Goal: Information Seeking & Learning: Learn about a topic

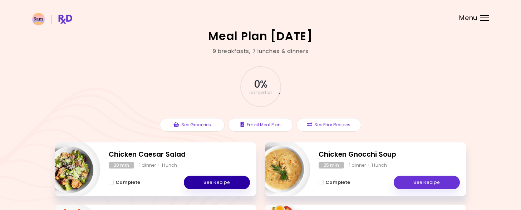
click at [201, 185] on link "See Recipe" at bounding box center [217, 183] width 66 height 14
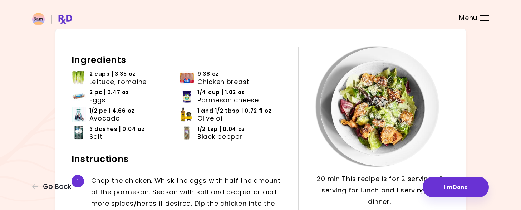
scroll to position [36, 0]
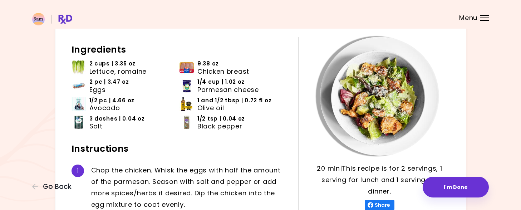
click at [64, 45] on div "20 min 20 min | This recipe is for 2 servings, 1 serving for lunch and 1 servin…" at bounding box center [261, 184] width 412 height 334
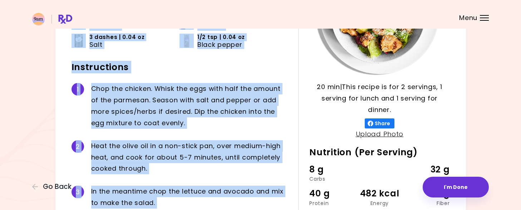
scroll to position [206, 0]
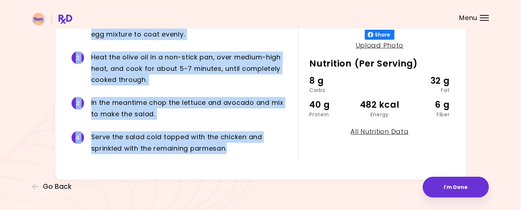
drag, startPoint x: 71, startPoint y: 48, endPoint x: 256, endPoint y: 151, distance: 211.5
click at [256, 151] on div "20 min 20 min | This recipe is for 2 servings, 1 serving for lunch and 1 servin…" at bounding box center [261, 13] width 412 height 334
copy div "Ingredients 2 cups | 3.35 oz Lettuce, romaine 9.38 oz Chicken breast 2 pc | 3.4…"
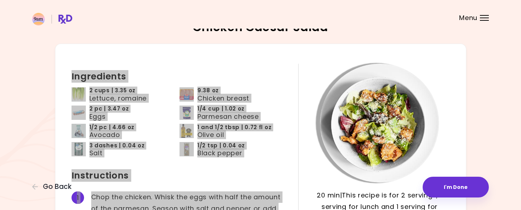
scroll to position [0, 0]
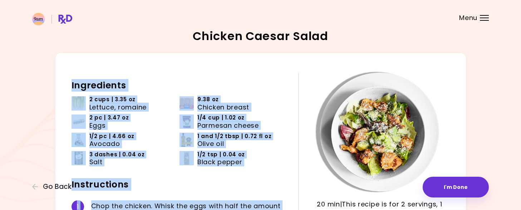
copy div "Ingredients 2 cups | 3.35 oz Lettuce, romaine 9.38 oz Chicken breast 2 pc | 3.4…"
click at [157, 171] on ul "2 cups | 3.35 oz Lettuce, romaine 9.38 oz Chicken breast 2 pc | 3.47 oz Eggs 1/…" at bounding box center [180, 134] width 217 height 76
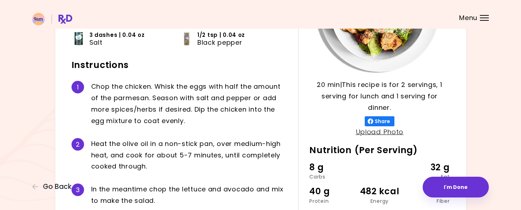
scroll to position [206, 0]
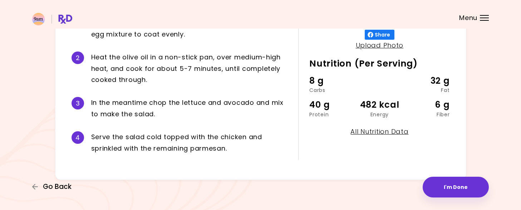
click at [45, 188] on span "Go Back" at bounding box center [57, 187] width 29 height 8
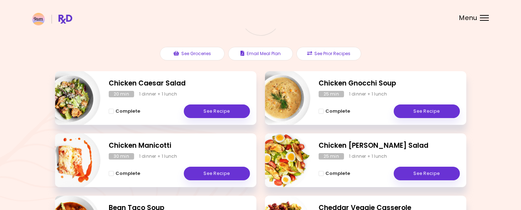
scroll to position [72, 0]
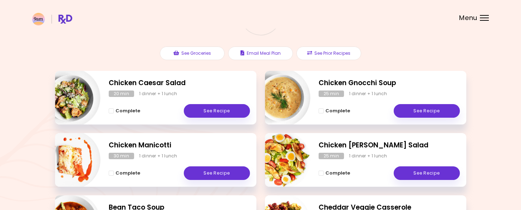
click at [369, 107] on div "Complete See Recipe" at bounding box center [389, 107] width 141 height 21
click at [355, 82] on h2 "Chicken Gnocchi Soup" at bounding box center [389, 83] width 141 height 10
click at [419, 107] on link "See Recipe" at bounding box center [427, 111] width 66 height 14
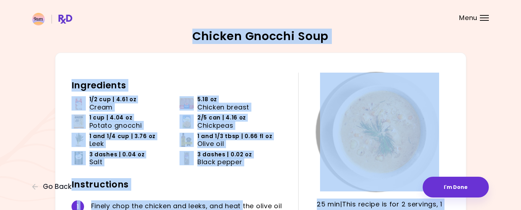
drag, startPoint x: 193, startPoint y: 34, endPoint x: 243, endPoint y: 194, distance: 168.0
click at [243, 194] on div "Chicken Gnocchi Soup 25 min 25 min | This recipe is for 2 servings, 1 serving f…" at bounding box center [260, 203] width 457 height 346
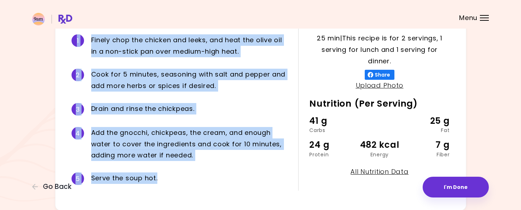
scroll to position [197, 0]
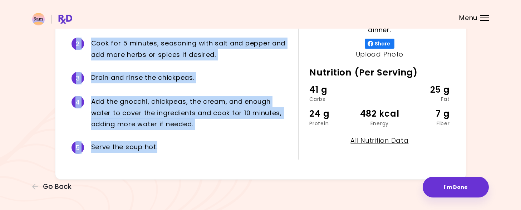
drag, startPoint x: 72, startPoint y: 84, endPoint x: 195, endPoint y: 219, distance: 182.9
click at [195, 210] on html "**********" at bounding box center [260, 6] width 521 height 407
copy div "Ingredients 1/2 cup | 4.61 oz Cream 5.18 oz Chicken breast 1 cup | 4.04 oz Pota…"
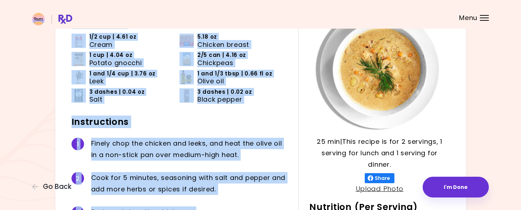
scroll to position [0, 0]
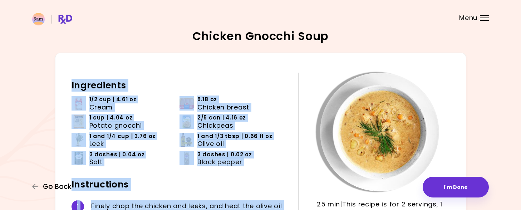
click at [51, 185] on span "Go Back" at bounding box center [57, 187] width 29 height 8
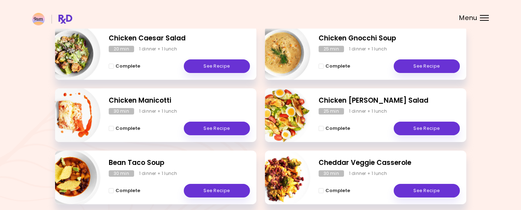
scroll to position [107, 0]
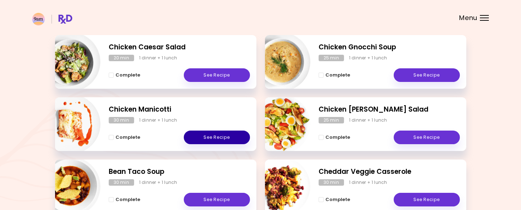
click at [203, 139] on link "See Recipe" at bounding box center [217, 138] width 66 height 14
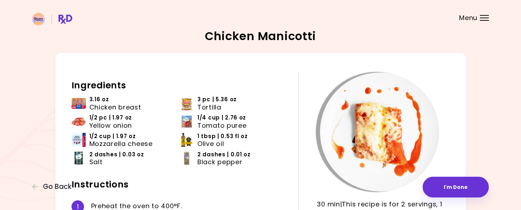
click at [85, 85] on h2 "Ingredients" at bounding box center [180, 85] width 217 height 11
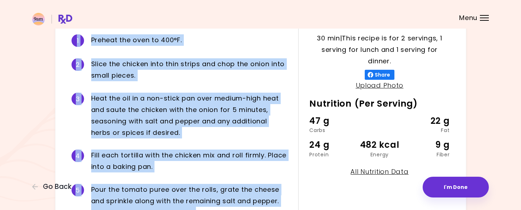
scroll to position [230, 0]
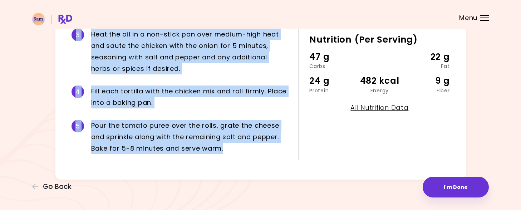
drag, startPoint x: 70, startPoint y: 86, endPoint x: 253, endPoint y: 160, distance: 197.8
click at [253, 160] on div "30 min 30 min | This recipe is for 2 servings, 1 serving for lunch and 1 servin…" at bounding box center [261, 1] width 412 height 358
copy div "Ingredients 3.16 oz Chicken breast 3 pc | 5.36 oz Tortilla 1/2 pc | 1.97 oz Yel…"
click at [53, 189] on span "Go Back" at bounding box center [57, 187] width 29 height 8
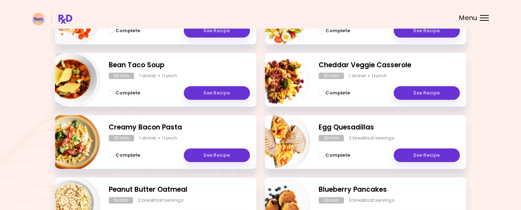
scroll to position [215, 0]
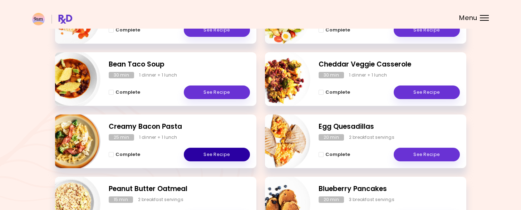
click at [234, 157] on link "See Recipe" at bounding box center [217, 155] width 66 height 14
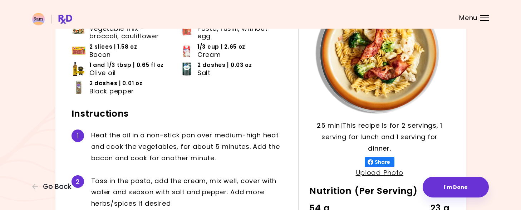
scroll to position [36, 0]
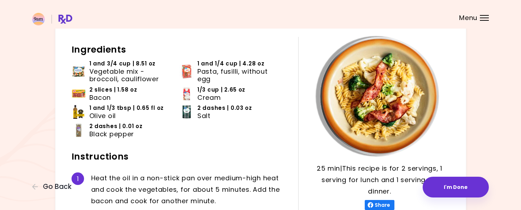
click at [102, 64] on span "1 and 3/4 cup | 8.51 oz" at bounding box center [122, 64] width 67 height 8
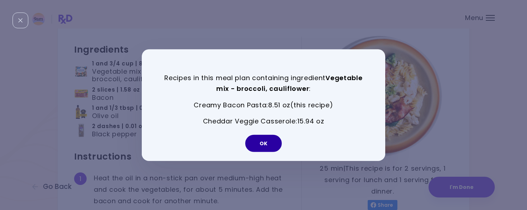
click at [256, 147] on button "OK" at bounding box center [263, 143] width 37 height 17
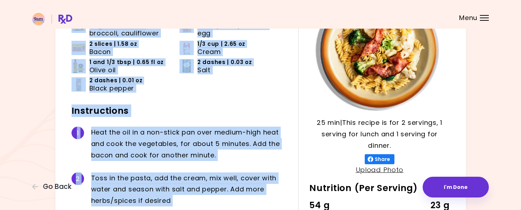
scroll to position [184, 0]
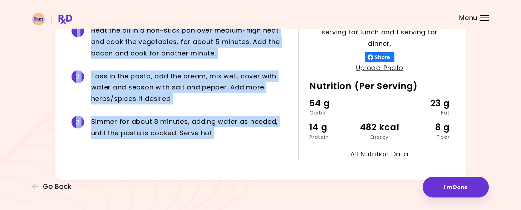
drag, startPoint x: 70, startPoint y: 46, endPoint x: 246, endPoint y: 199, distance: 232.7
click at [246, 199] on div "Creamy Bacon Pasta 25 min 25 min | This recipe is for 2 servings, 1 serving for…" at bounding box center [260, 13] width 521 height 394
copy div "Ingredients 1 and 3/4 cup | 8.51 oz Vegetable mix - broccoli, cauliflower 1 and…"
click at [68, 187] on span "Go Back" at bounding box center [57, 187] width 29 height 8
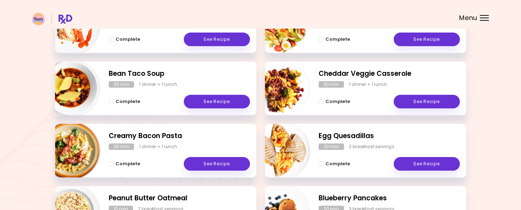
scroll to position [107, 0]
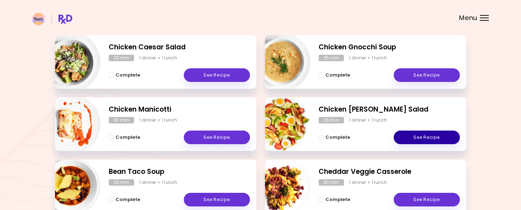
click at [413, 140] on link "See Recipe" at bounding box center [427, 138] width 66 height 14
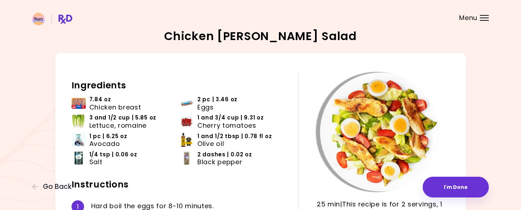
click at [152, 166] on li "1/4 tsp | 0.06 oz Salt" at bounding box center [126, 160] width 108 height 18
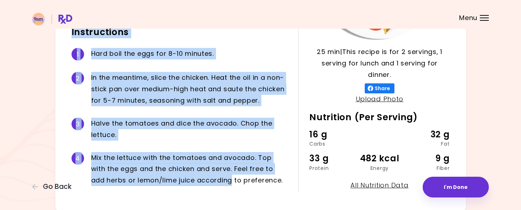
scroll to position [185, 0]
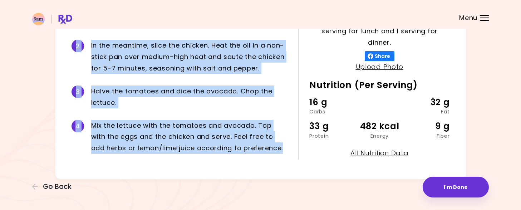
drag, startPoint x: 71, startPoint y: 85, endPoint x: 278, endPoint y: 162, distance: 220.5
click at [278, 162] on div "25 min 25 min | This recipe is for 2 servings, 1 serving for lunch and 1 servin…" at bounding box center [261, 24] width 412 height 312
copy div "Ingredients 7.84 oz Chicken breast 2 pc | 3.46 oz Eggs 3 and 1/2 cup | 5.85 oz …"
click at [65, 188] on span "Go Back" at bounding box center [57, 187] width 29 height 8
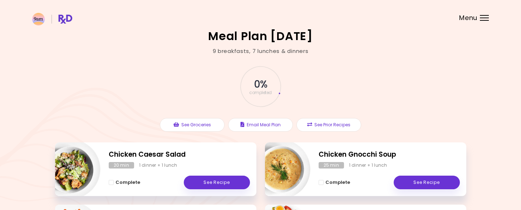
scroll to position [179, 0]
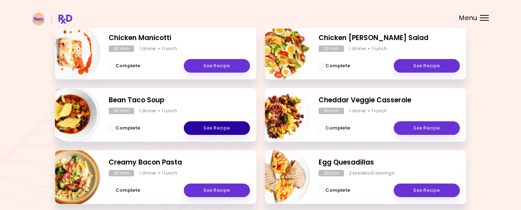
click at [229, 127] on link "See Recipe" at bounding box center [217, 128] width 66 height 14
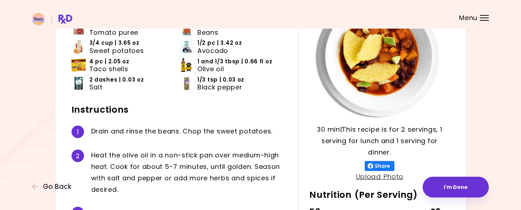
scroll to position [107, 0]
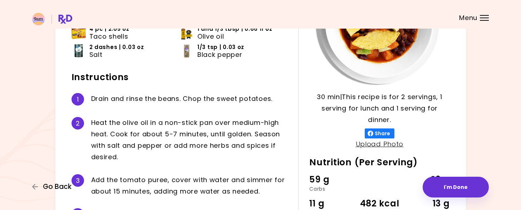
click at [54, 188] on span "Go Back" at bounding box center [57, 187] width 29 height 8
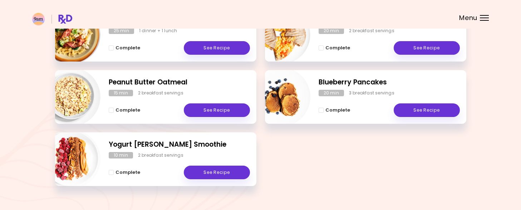
scroll to position [322, 0]
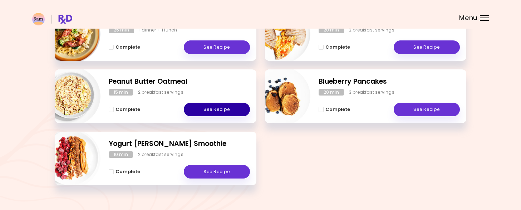
click at [232, 110] on link "See Recipe" at bounding box center [217, 110] width 66 height 14
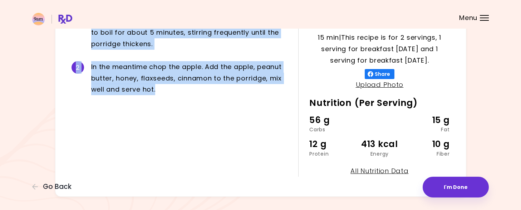
scroll to position [184, 0]
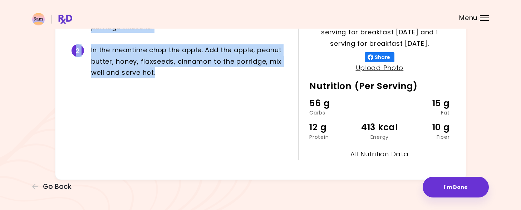
drag, startPoint x: 72, startPoint y: 83, endPoint x: 271, endPoint y: 132, distance: 205.0
click at [271, 132] on div "Ingredients 3/4 cup | 2.43 oz Oats 2 and 1/3 tbsp | 1.36 oz Peanut butter 1 and…" at bounding box center [185, 24] width 227 height 271
copy div "Ingredients 3/4 cup | 2.43 oz Oats 2 and 1/3 tbsp | 1.36 oz Peanut butter 1 and…"
click at [46, 184] on span "Go Back" at bounding box center [57, 187] width 29 height 8
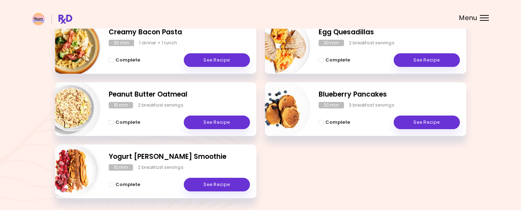
scroll to position [336, 0]
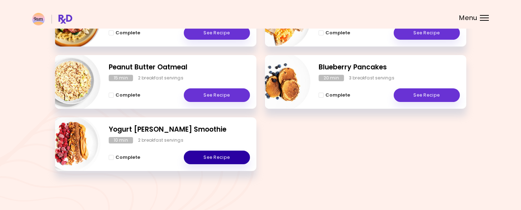
click at [220, 159] on link "See Recipe" at bounding box center [217, 158] width 66 height 14
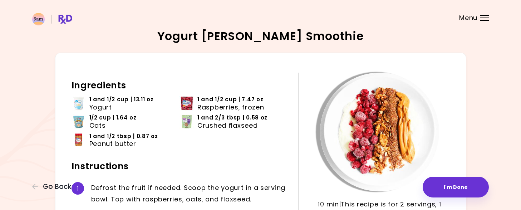
click at [70, 84] on div "10 min 10 min | This recipe is for 2 servings, 1 serving for breakfast today an…" at bounding box center [261, 208] width 412 height 311
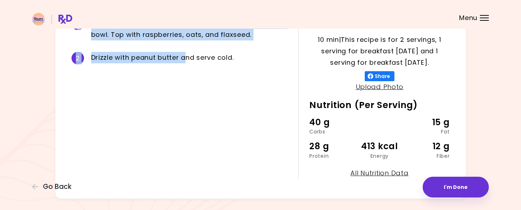
scroll to position [184, 0]
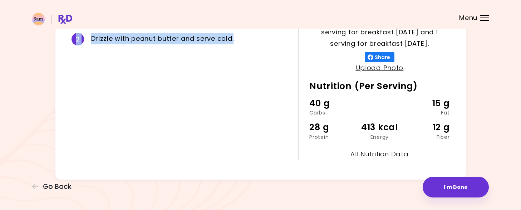
drag, startPoint x: 71, startPoint y: 83, endPoint x: 260, endPoint y: 55, distance: 190.6
click at [260, 55] on div "Ingredients 1 and 1/2 cup | 13.11 oz Yogurt 1 and 1/2 cup | 7.47 oz Raspberries…" at bounding box center [185, 24] width 227 height 271
copy div "Ingredients 1 and 1/2 cup | 13.11 oz Yogurt 1 and 1/2 cup | 7.47 oz Raspberries…"
